Goal: Navigation & Orientation: Understand site structure

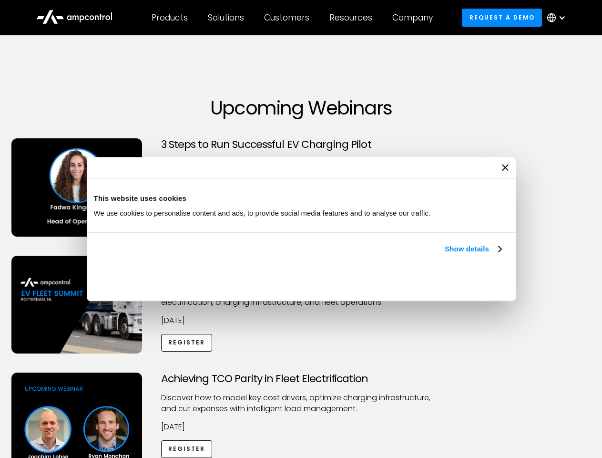
click at [445, 255] on link "Show details" at bounding box center [473, 248] width 56 height 11
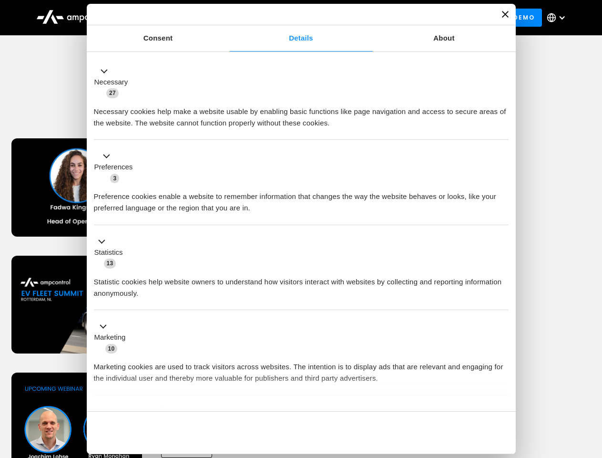
click at [502, 310] on li "Statistics 13 Statistic cookies help website owners to understand how visitors …" at bounding box center [301, 267] width 415 height 85
click at [592, 384] on div "Achieving TCO Parity in Fleet Electrification Discover how to model key cost dr…" at bounding box center [301, 447] width 599 height 150
click at [293, 18] on div "Customers" at bounding box center [286, 17] width 45 height 10
click at [169, 18] on div "Products" at bounding box center [170, 17] width 36 height 10
click at [226, 18] on div "Solutions" at bounding box center [226, 17] width 36 height 10
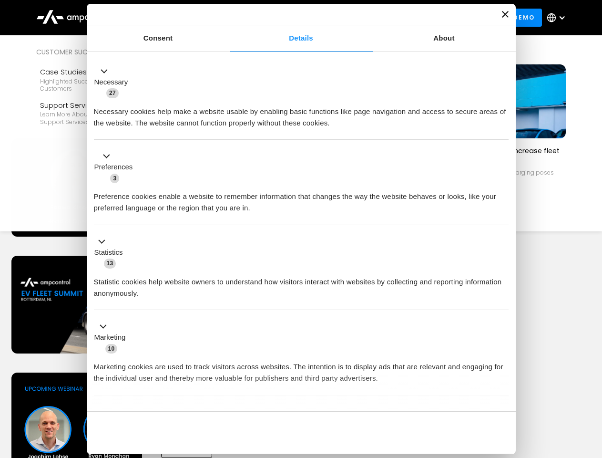
click at [288, 18] on div "Customers" at bounding box center [286, 17] width 45 height 10
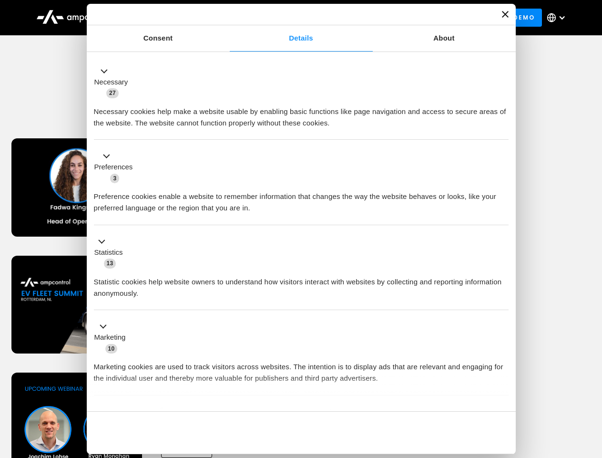
click at [353, 18] on div "Resources" at bounding box center [350, 17] width 43 height 10
click at [416, 18] on div "Company" at bounding box center [412, 17] width 41 height 10
click at [559, 18] on div at bounding box center [562, 18] width 8 height 8
